Goal: Task Accomplishment & Management: Complete application form

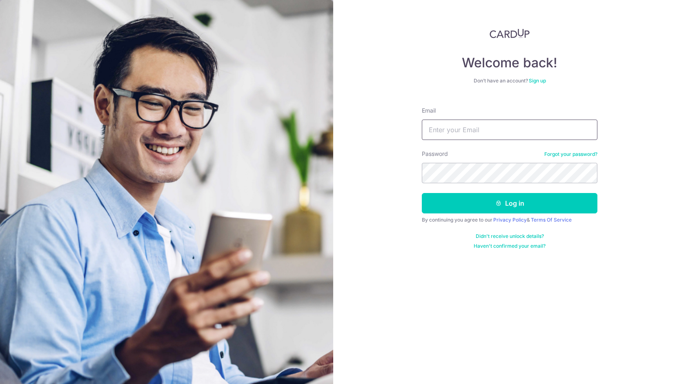
click at [459, 134] on input "Email" at bounding box center [510, 130] width 176 height 20
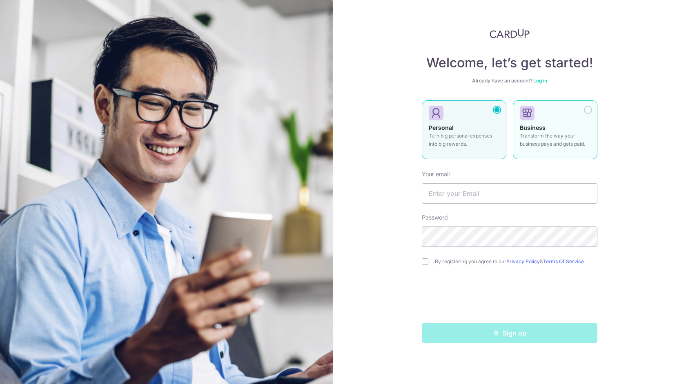
click at [556, 131] on div "Business Transform the way your business pays and gets paid." at bounding box center [555, 138] width 71 height 29
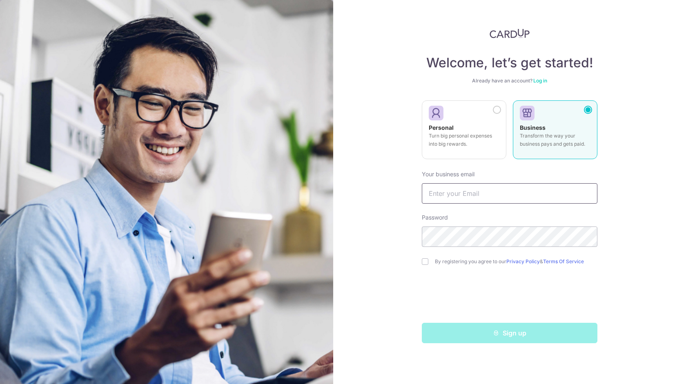
click at [474, 194] on input "text" at bounding box center [510, 193] width 176 height 20
type input "[EMAIL_ADDRESS][DOMAIN_NAME]"
click at [423, 263] on input "checkbox" at bounding box center [425, 262] width 7 height 7
checkbox input "true"
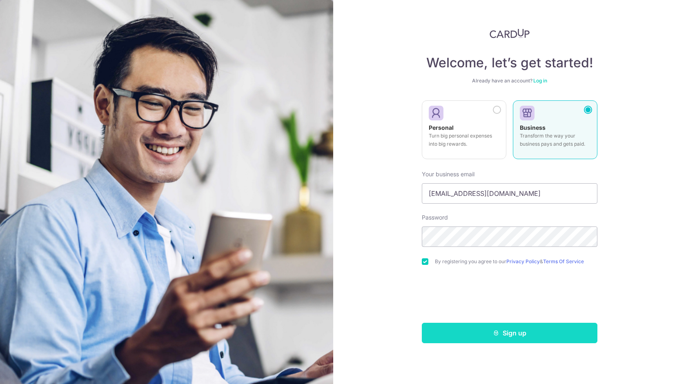
click at [464, 334] on button "Sign up" at bounding box center [510, 333] width 176 height 20
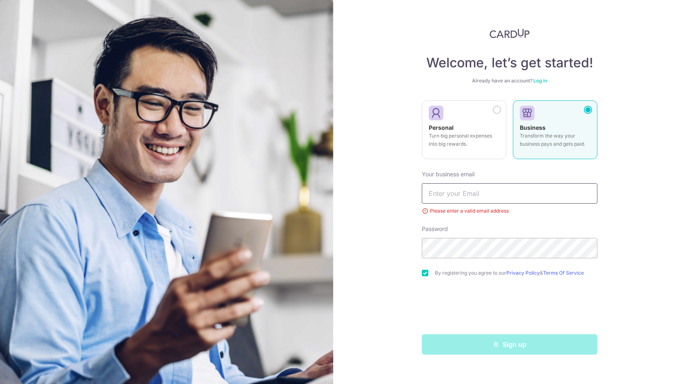
click at [445, 189] on input "text" at bounding box center [510, 193] width 176 height 20
click at [456, 196] on input "text" at bounding box center [510, 193] width 176 height 20
type input "syd@purepersonalperfume.net"
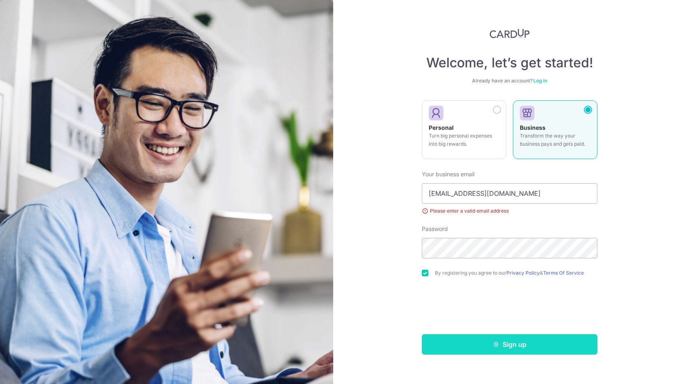
click at [474, 341] on button "Sign up" at bounding box center [510, 345] width 176 height 20
